Goal: Obtain resource: Download file/media

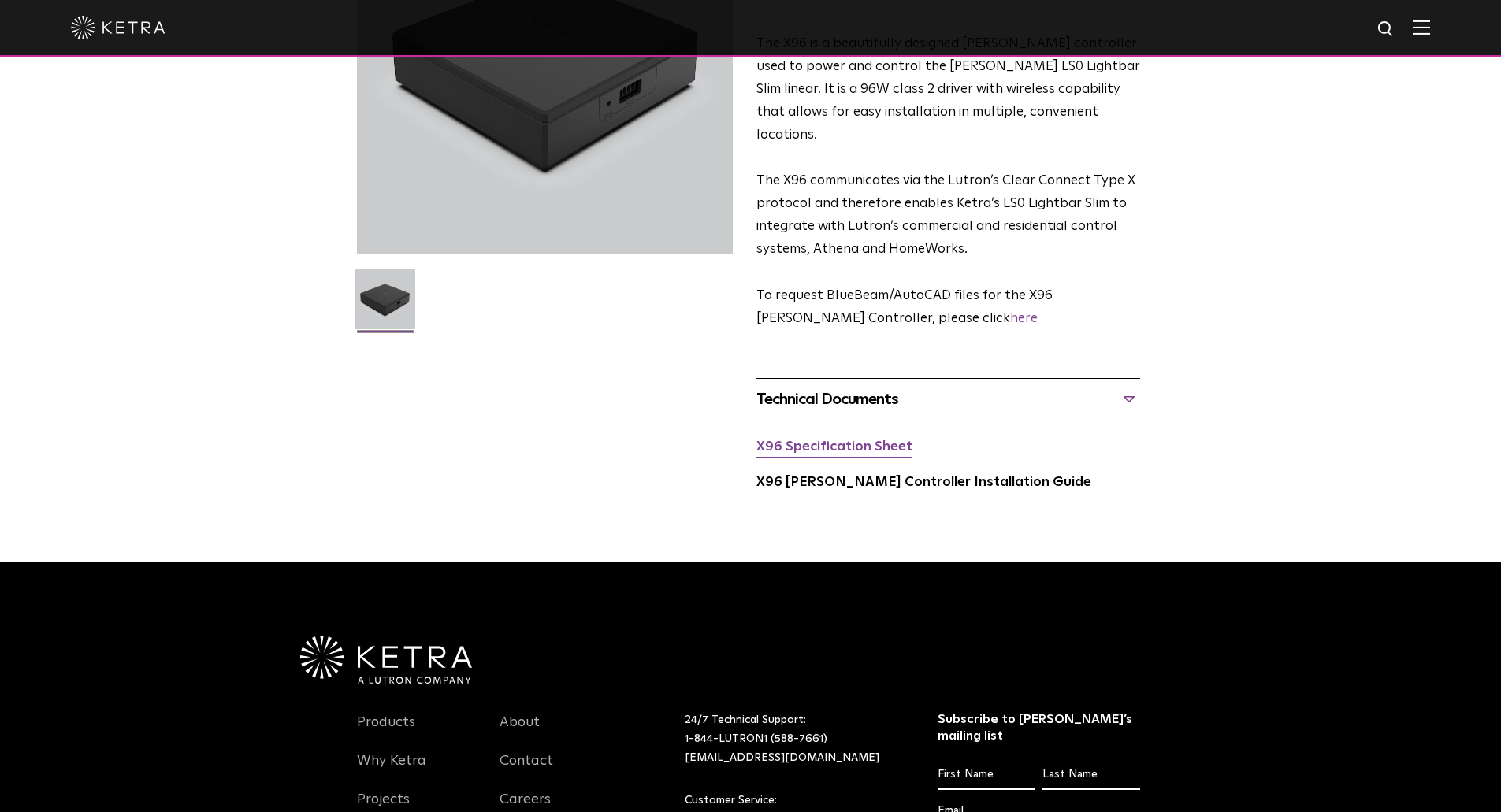
click at [889, 440] on link "X96 Specification Sheet" at bounding box center [834, 446] width 156 height 14
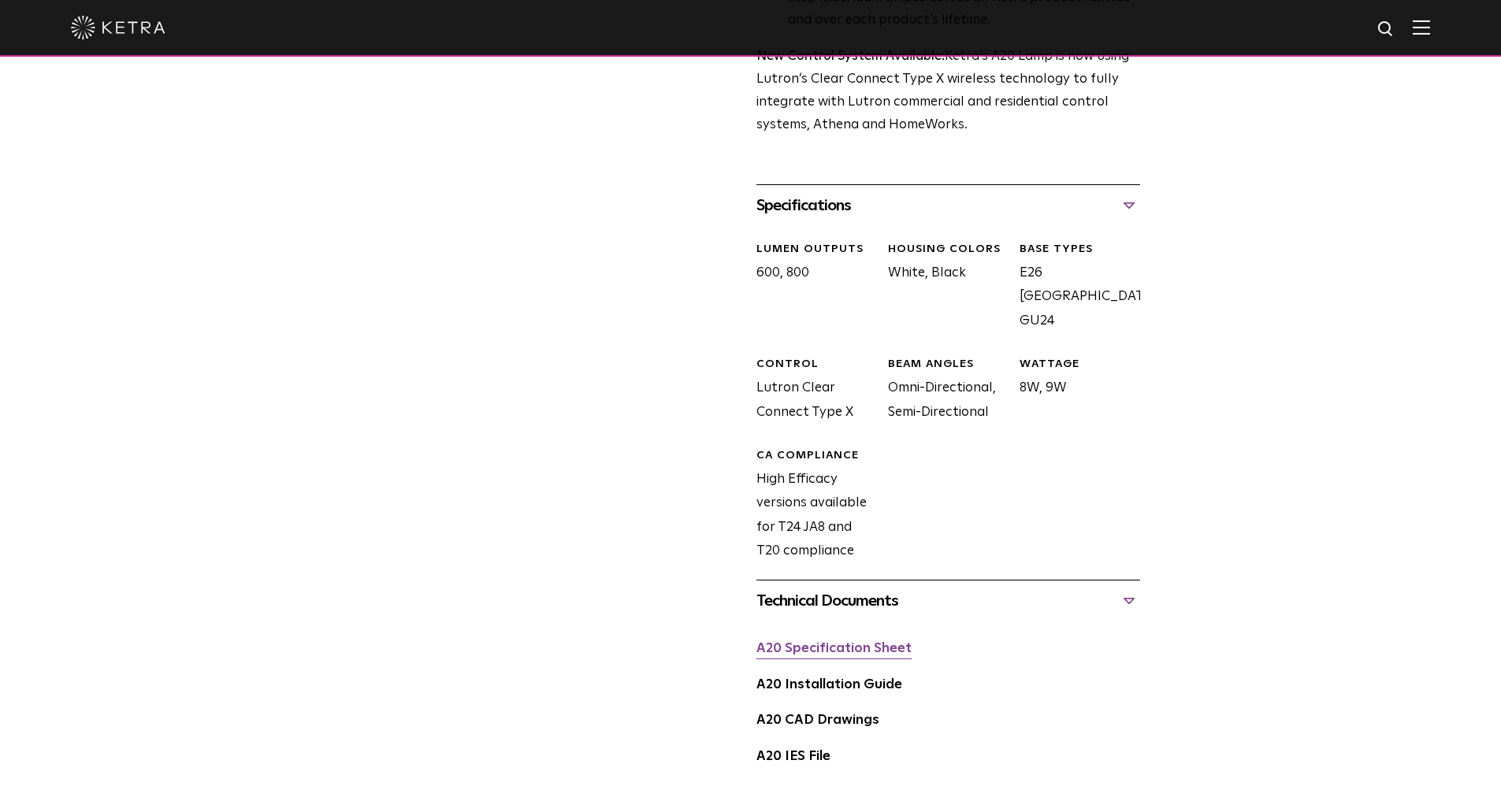
click at [831, 642] on link "A20 Specification Sheet" at bounding box center [834, 648] width 155 height 14
